Goal: Task Accomplishment & Management: Use online tool/utility

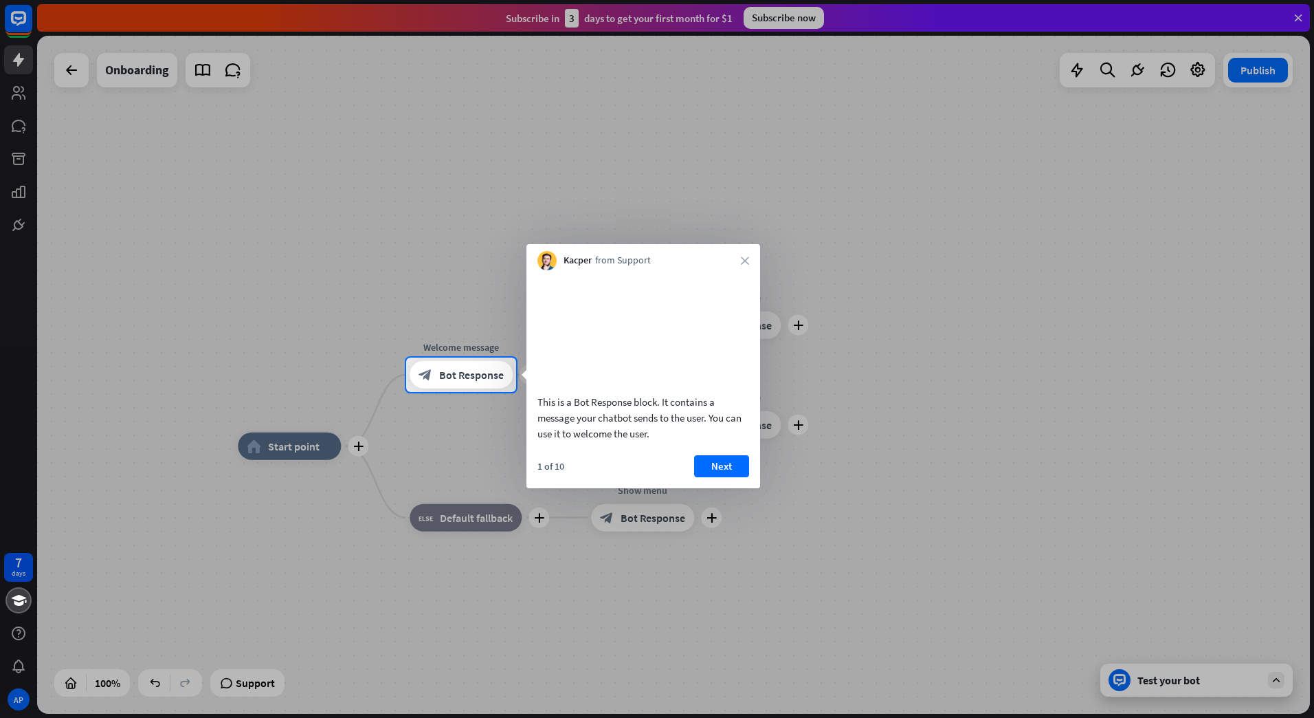
click at [740, 257] on div "Kacper from Support close" at bounding box center [643, 257] width 234 height 26
click at [744, 260] on icon "close" at bounding box center [745, 260] width 8 height 8
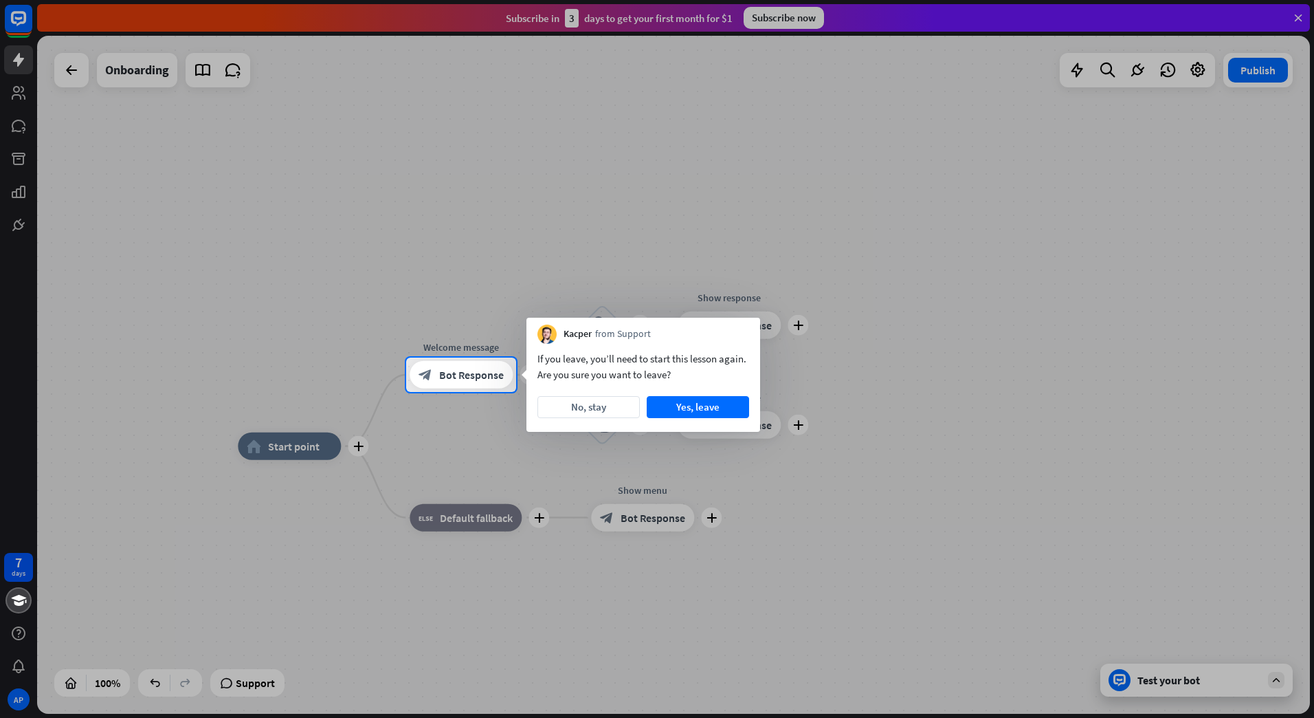
drag, startPoint x: 542, startPoint y: 364, endPoint x: 691, endPoint y: 366, distance: 149.9
click at [691, 366] on div "If you leave, you’ll need to start this lesson again. Are you sure you want to …" at bounding box center [643, 367] width 212 height 32
click at [677, 397] on button "Yes, leave" at bounding box center [698, 407] width 102 height 22
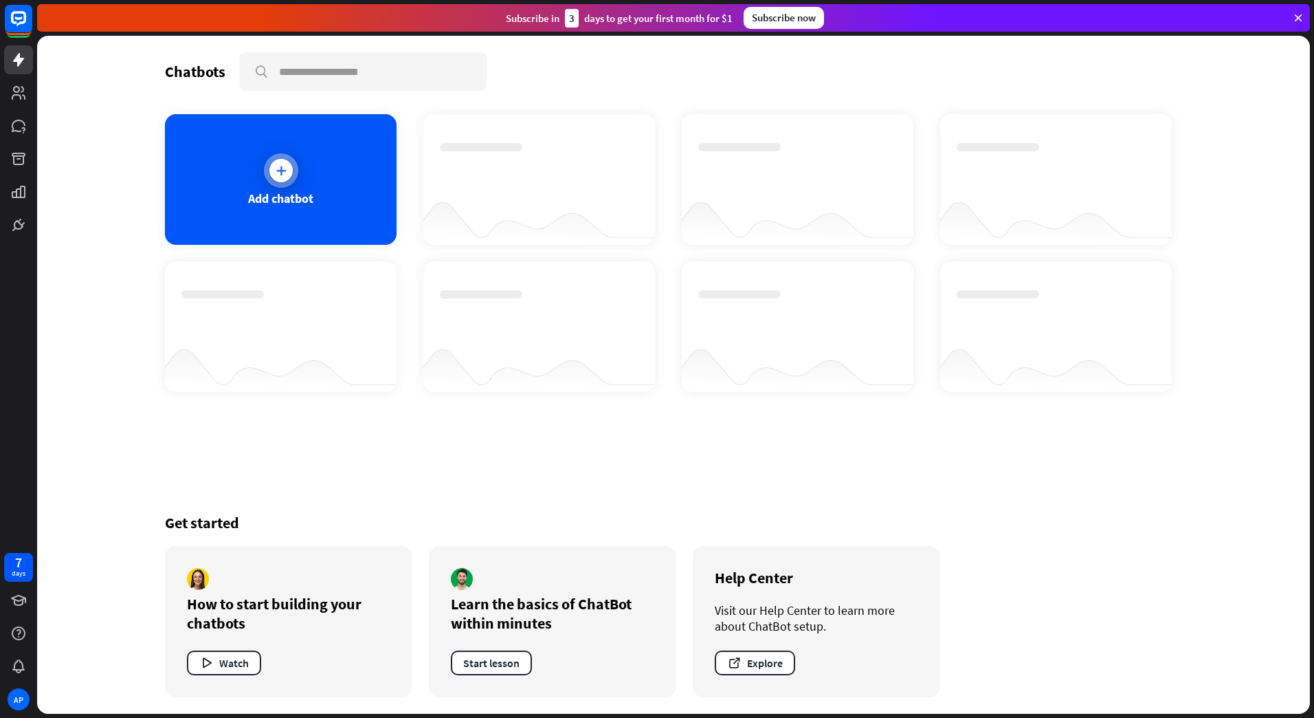
click at [364, 155] on div "Add chatbot" at bounding box center [281, 179] width 232 height 131
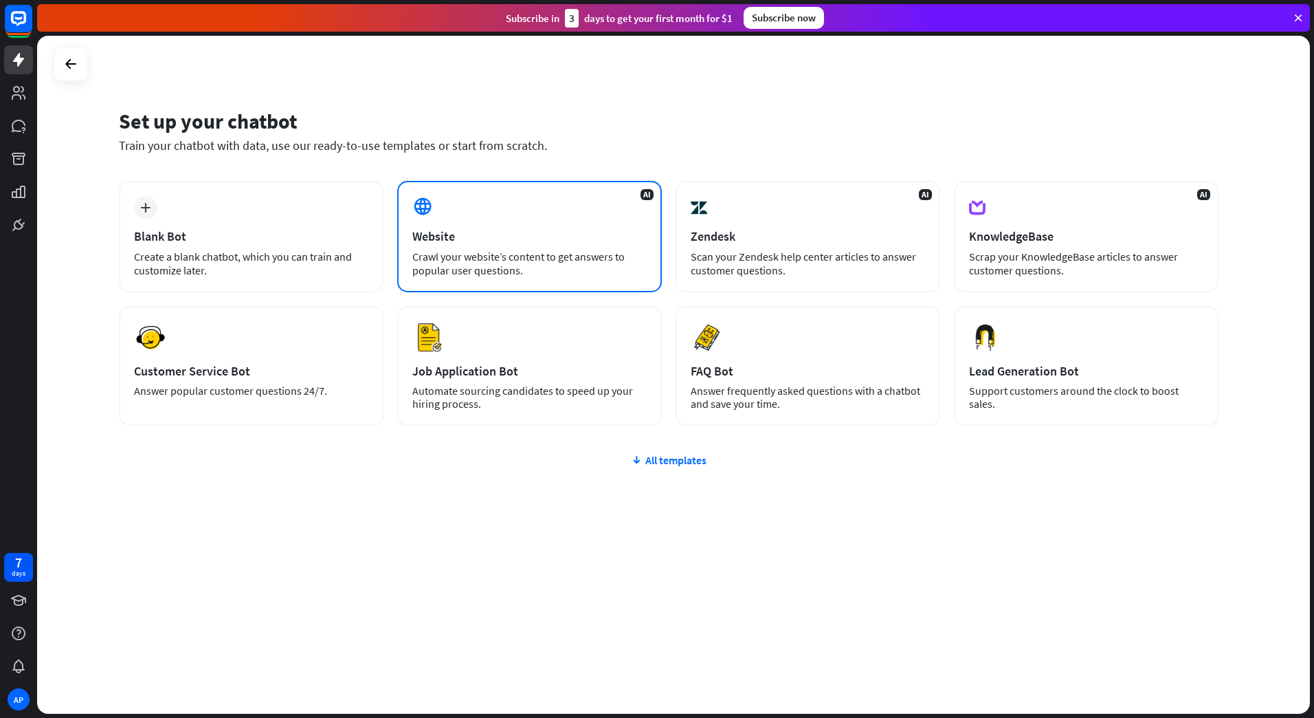
click at [507, 236] on div "Website" at bounding box center [529, 236] width 234 height 16
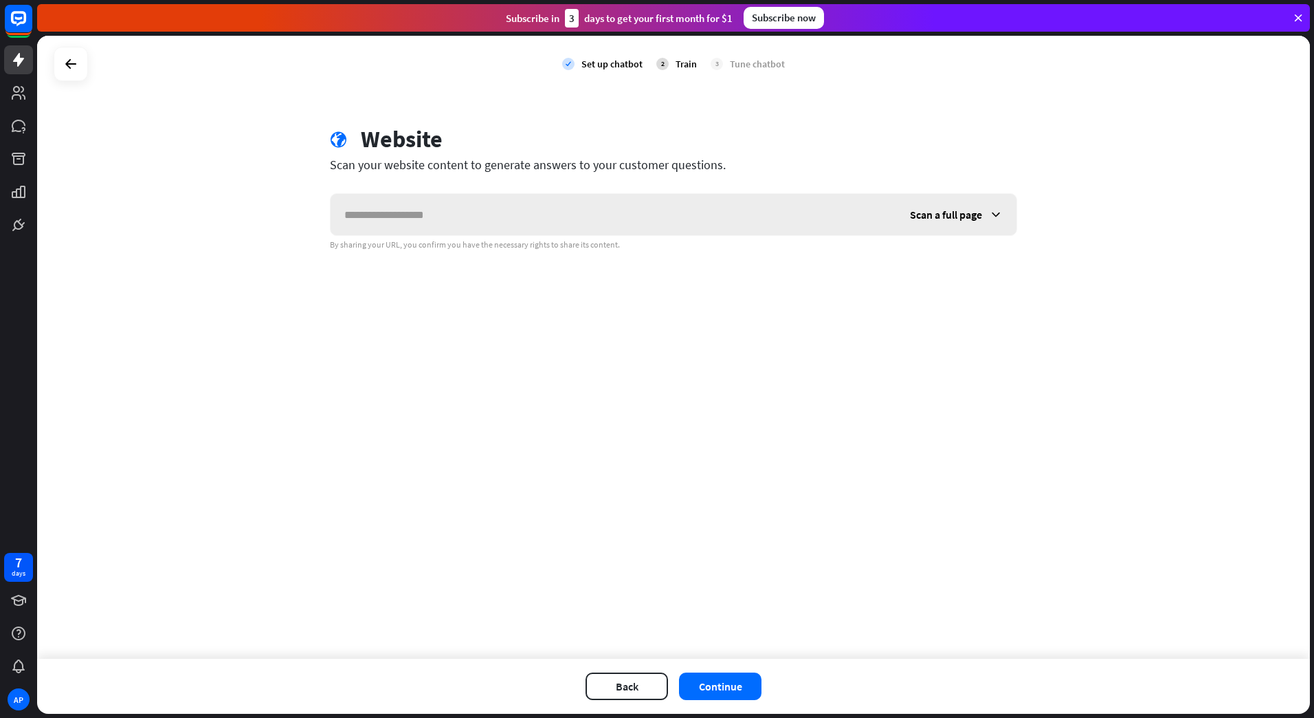
click at [511, 222] on input "text" at bounding box center [614, 214] width 566 height 41
click at [944, 219] on span "Scan a full page" at bounding box center [946, 215] width 72 height 14
